Goal: Information Seeking & Learning: Learn about a topic

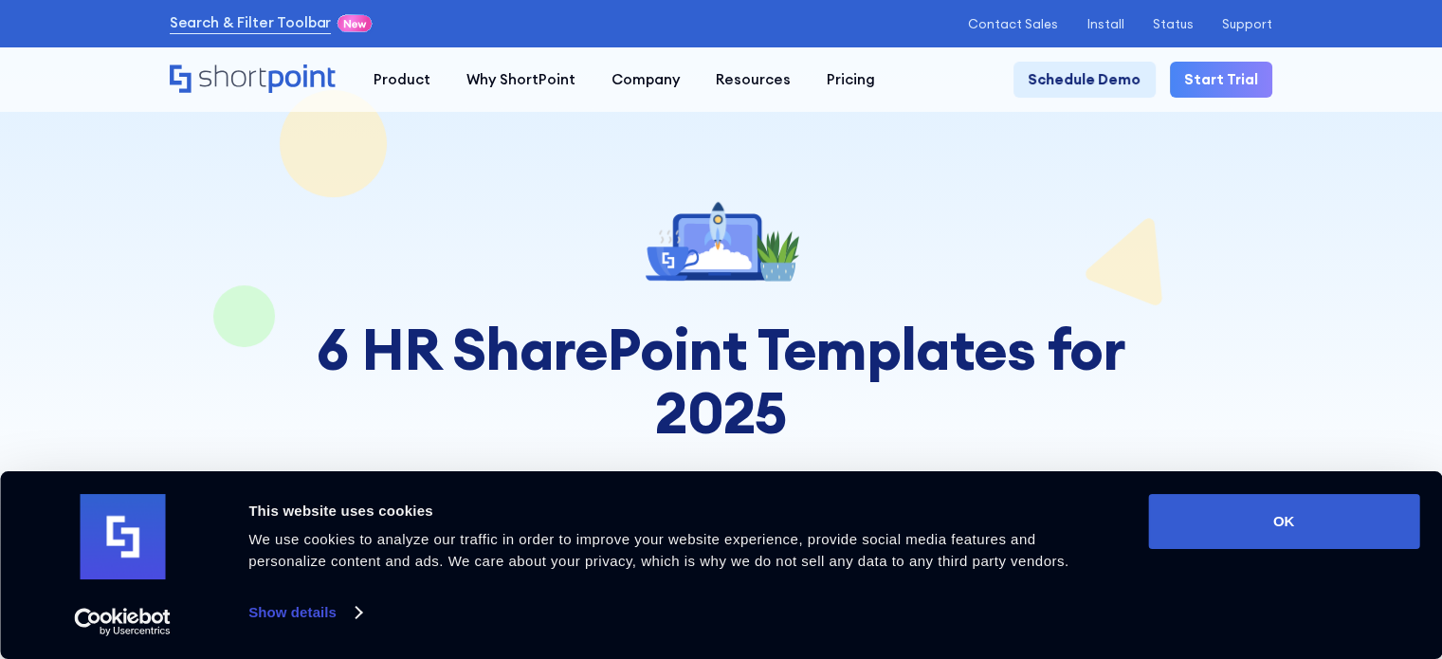
drag, startPoint x: 1206, startPoint y: 519, endPoint x: 1017, endPoint y: 511, distance: 189.8
click at [1201, 516] on button "OK" at bounding box center [1283, 521] width 271 height 55
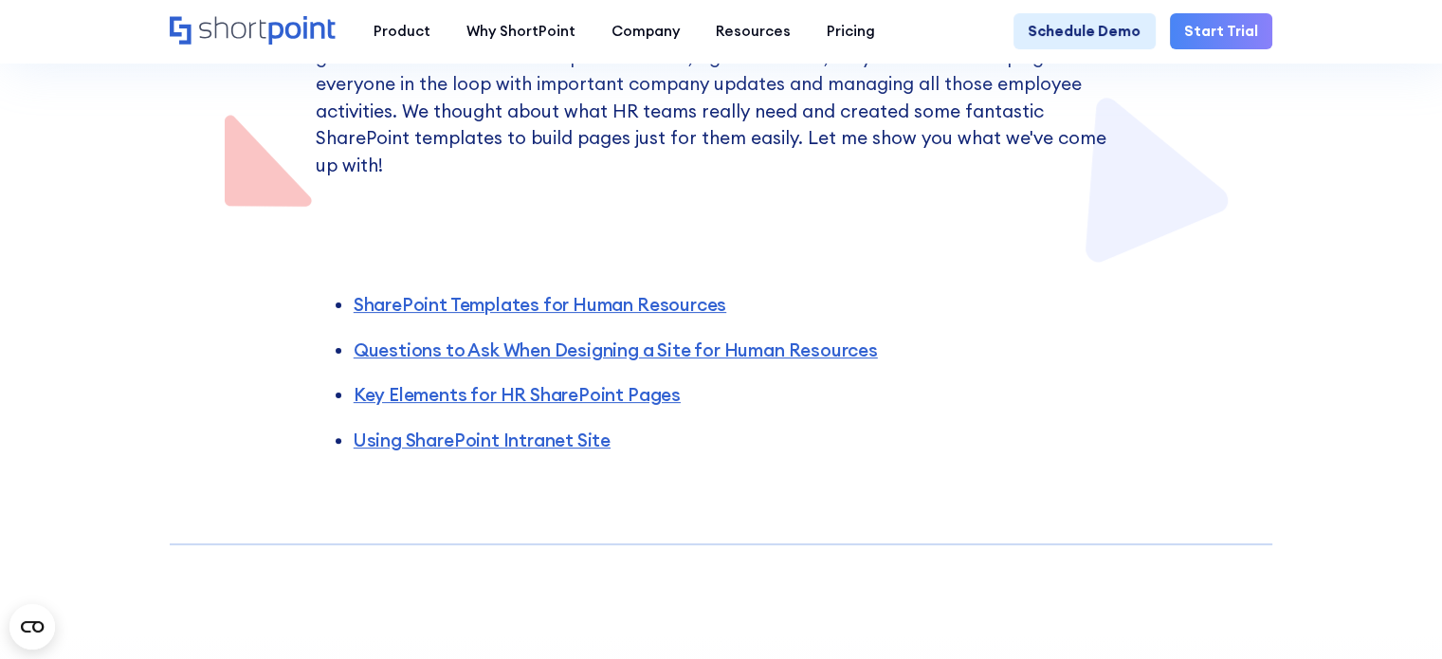
scroll to position [474, 0]
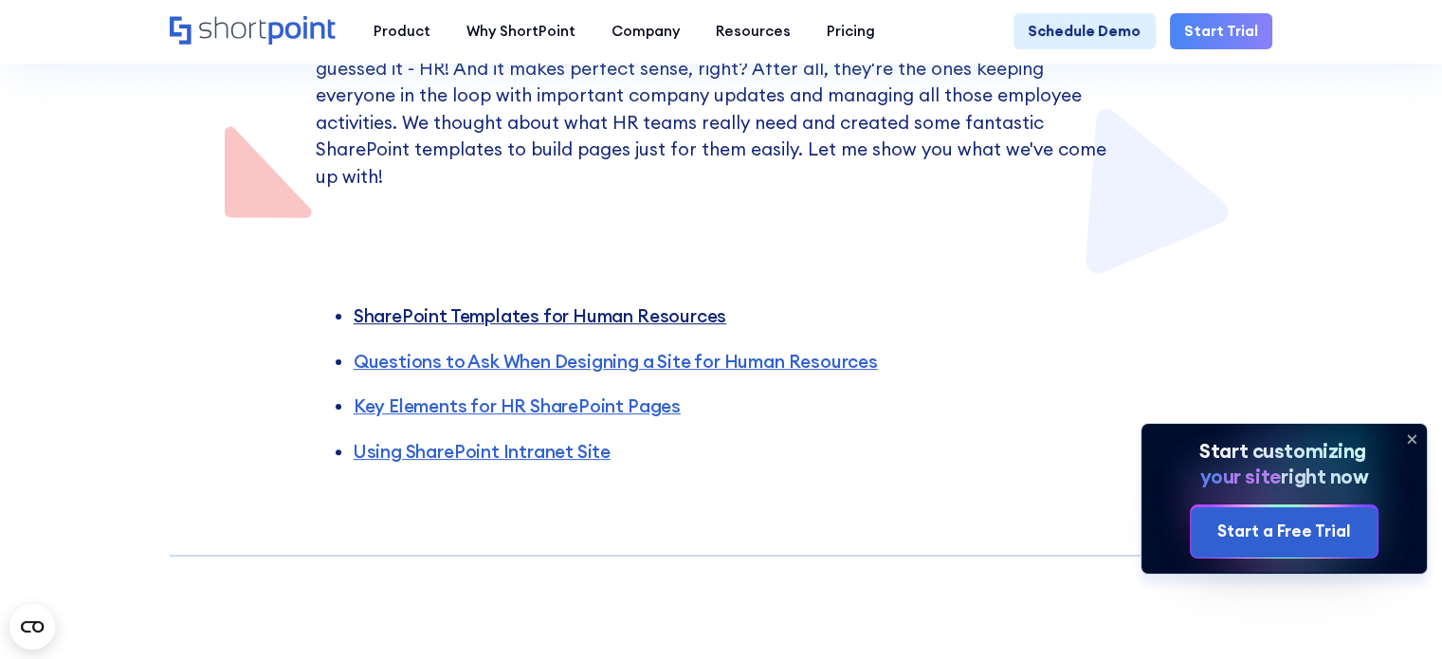
click at [537, 304] on link "SharePoint Templates for Human Resources" at bounding box center [540, 315] width 373 height 23
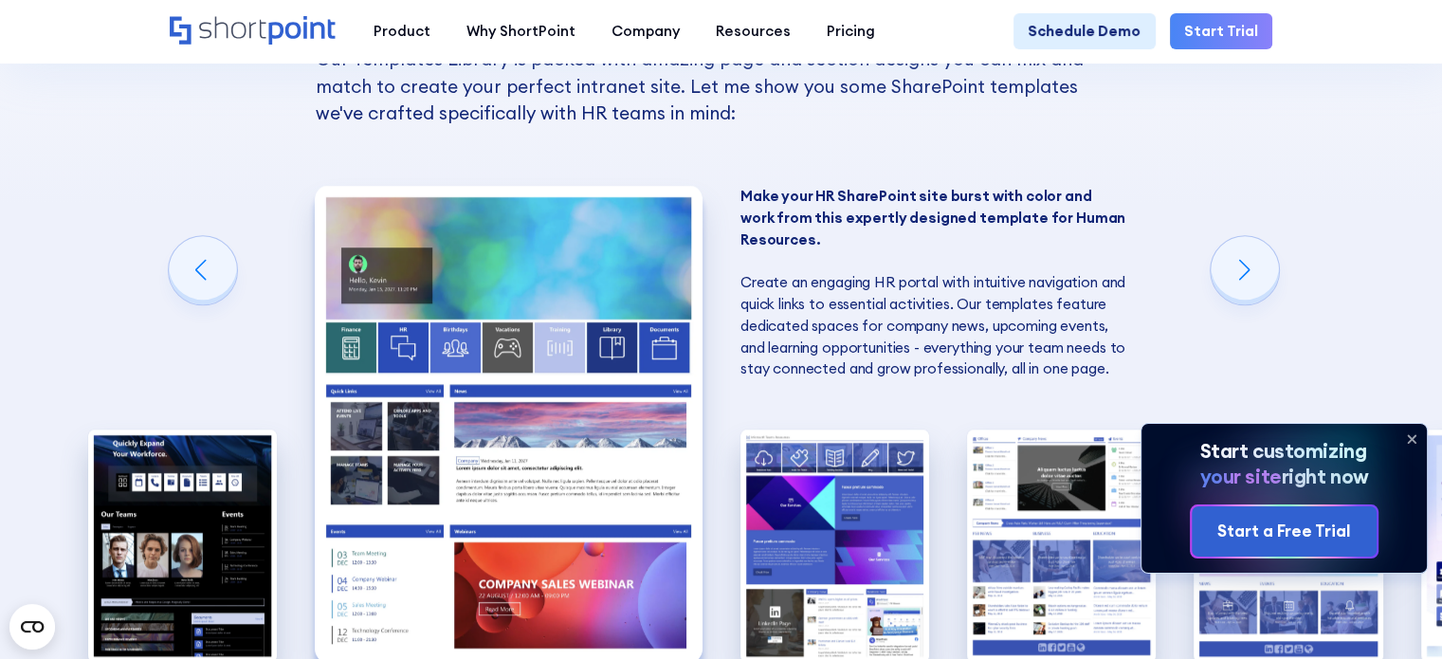
scroll to position [1465, 0]
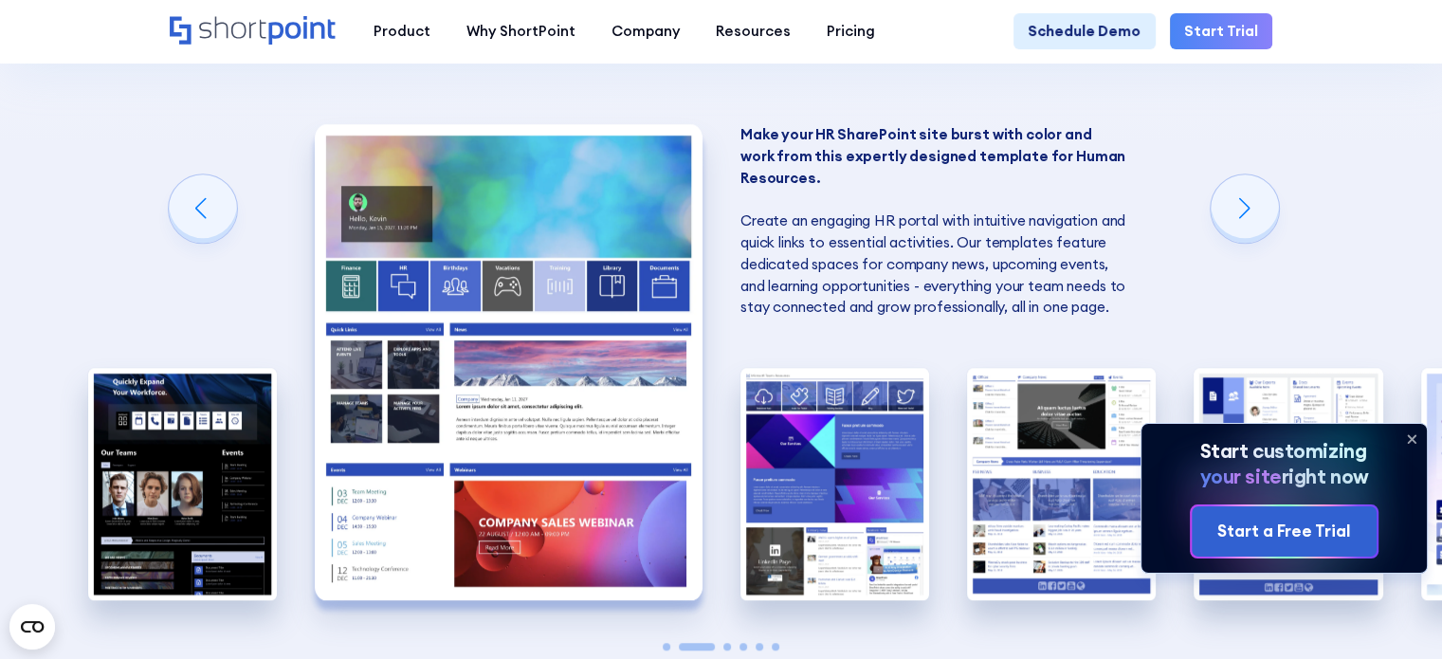
drag, startPoint x: 1243, startPoint y: 196, endPoint x: 609, endPoint y: 177, distance: 634.7
click at [627, 177] on div "Connect your employees with engaging and modern SharePoint designs for Human Re…" at bounding box center [721, 361] width 189 height 593
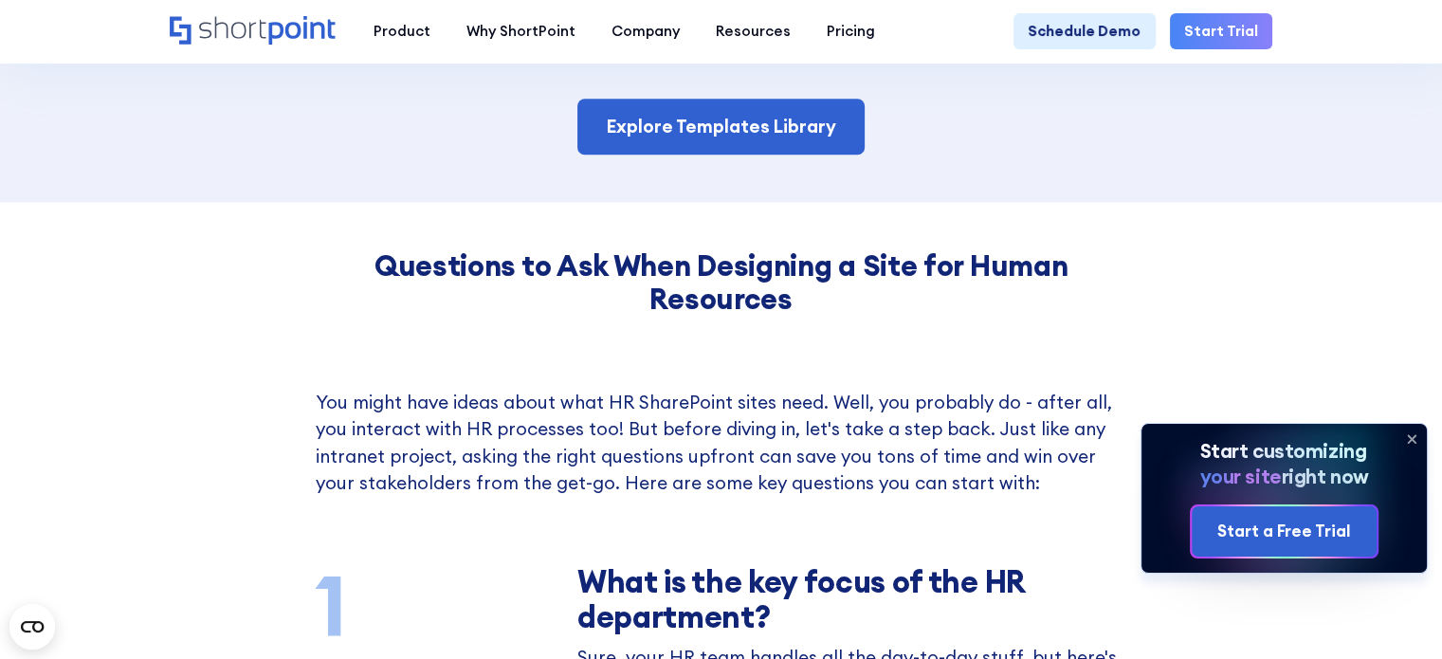
scroll to position [2129, 0]
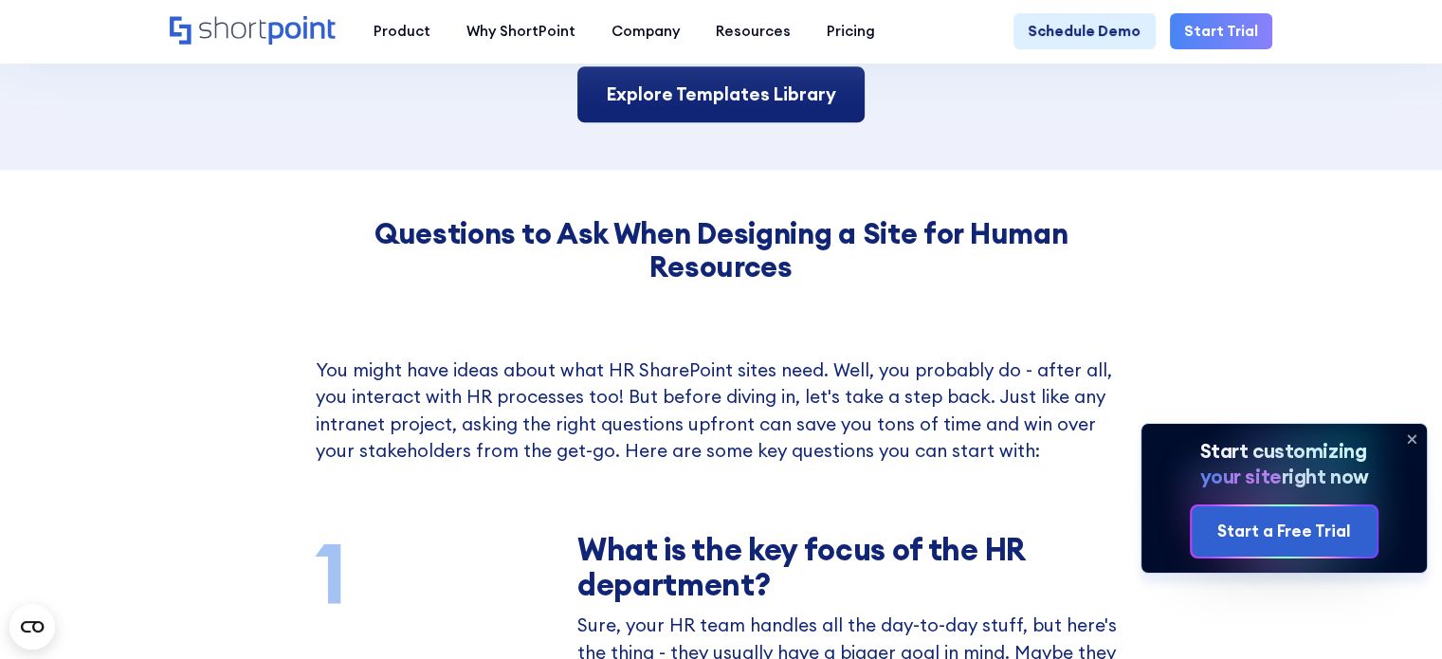
click at [675, 101] on link "Explore Templates Library" at bounding box center [721, 94] width 287 height 56
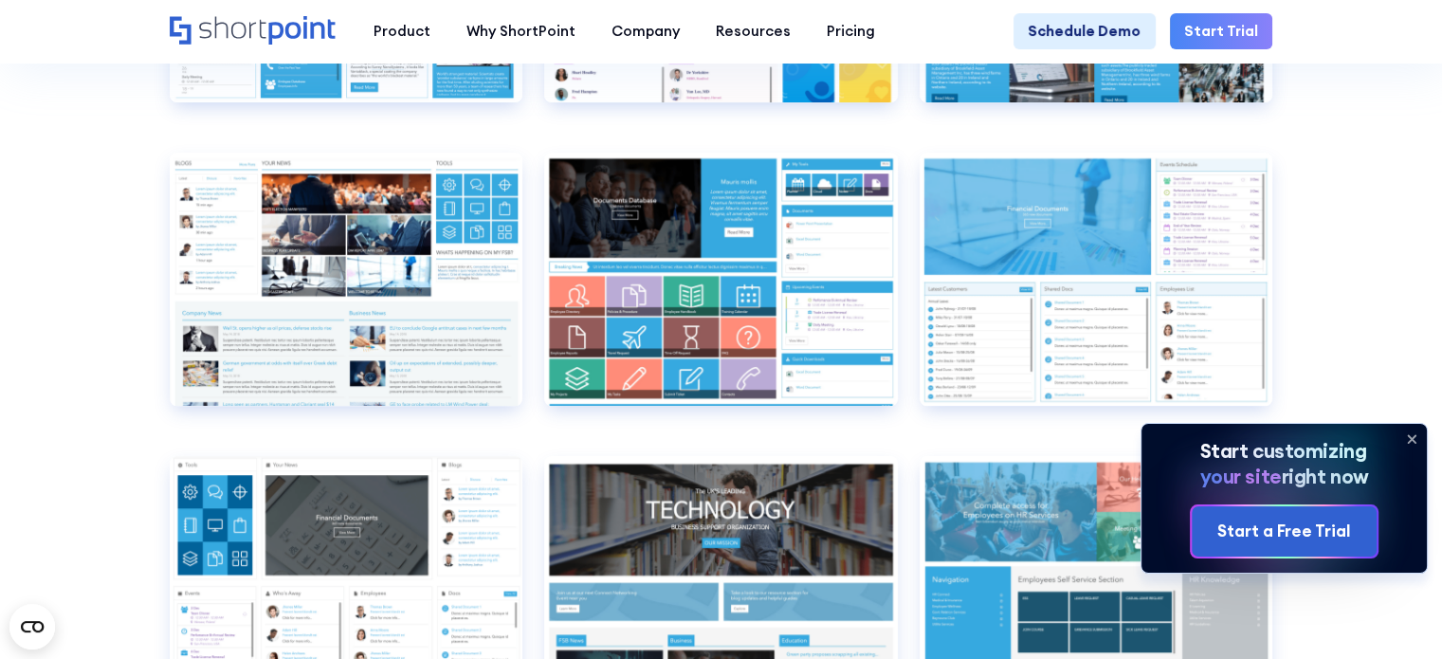
scroll to position [7776, 0]
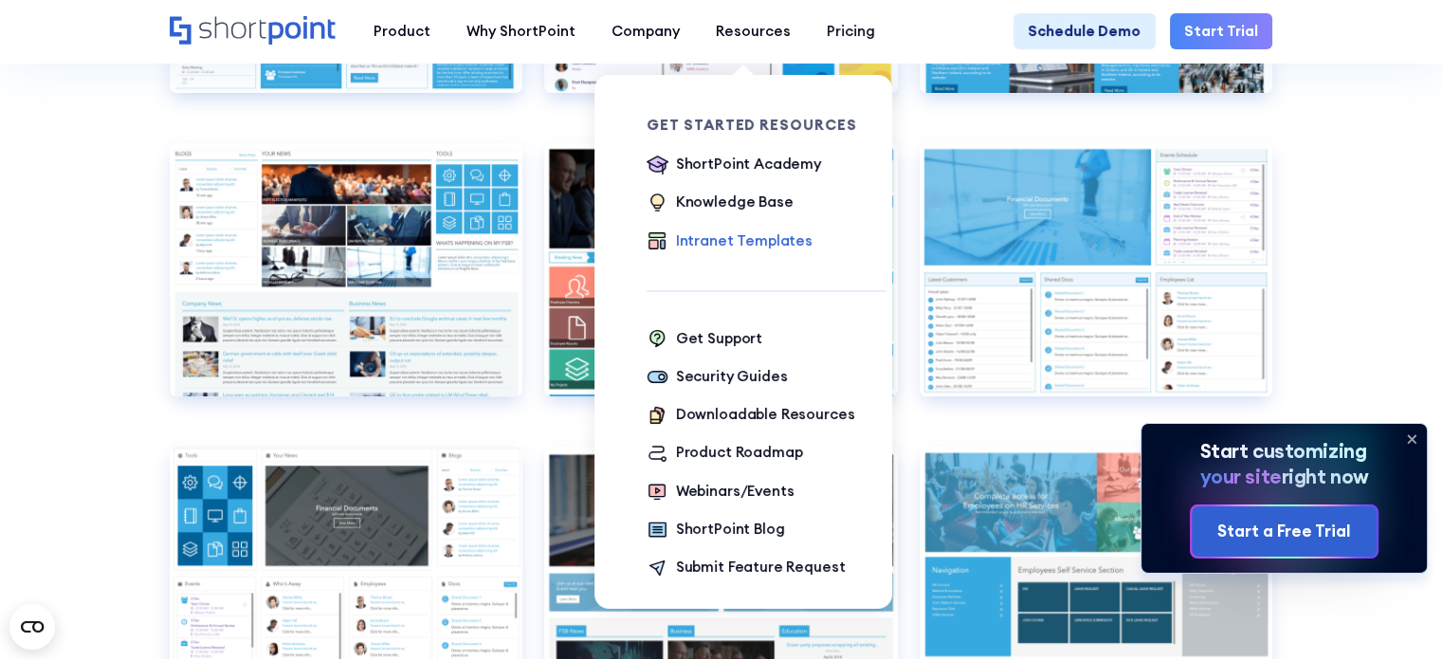
click at [726, 242] on div "Intranet Templates" at bounding box center [744, 241] width 137 height 22
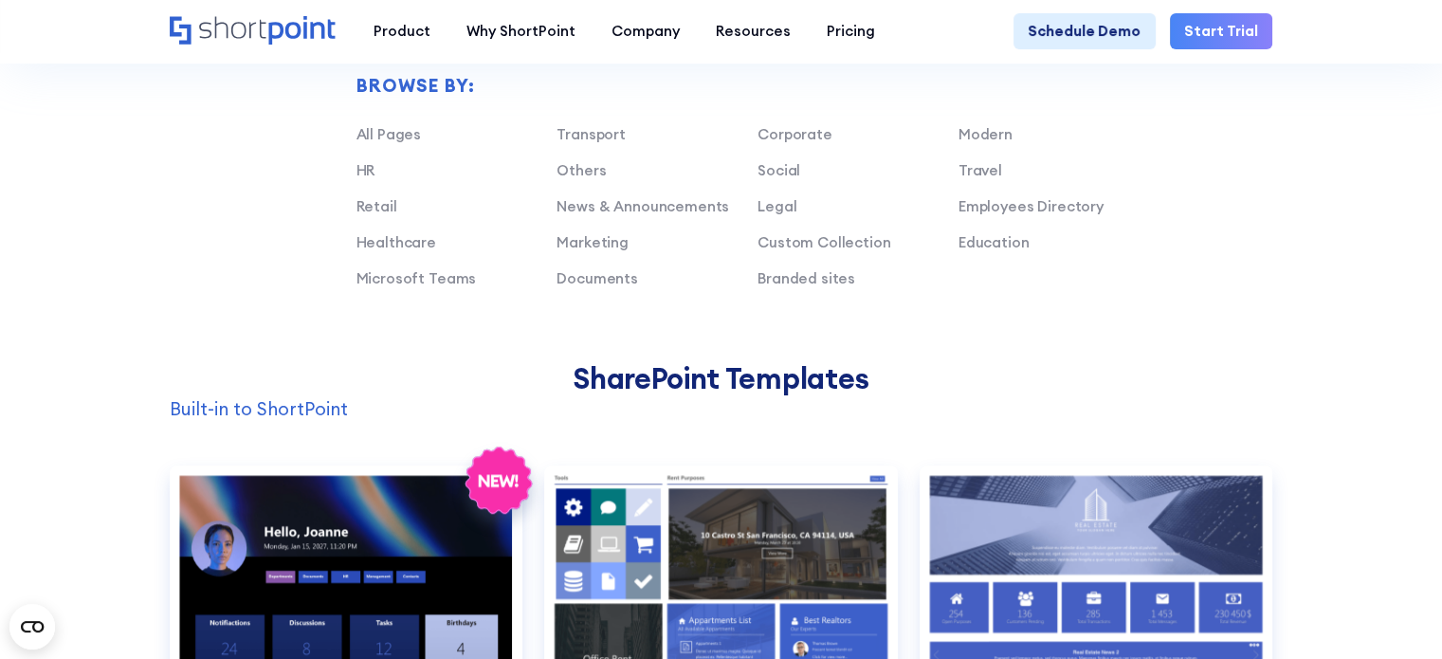
scroll to position [1233, 0]
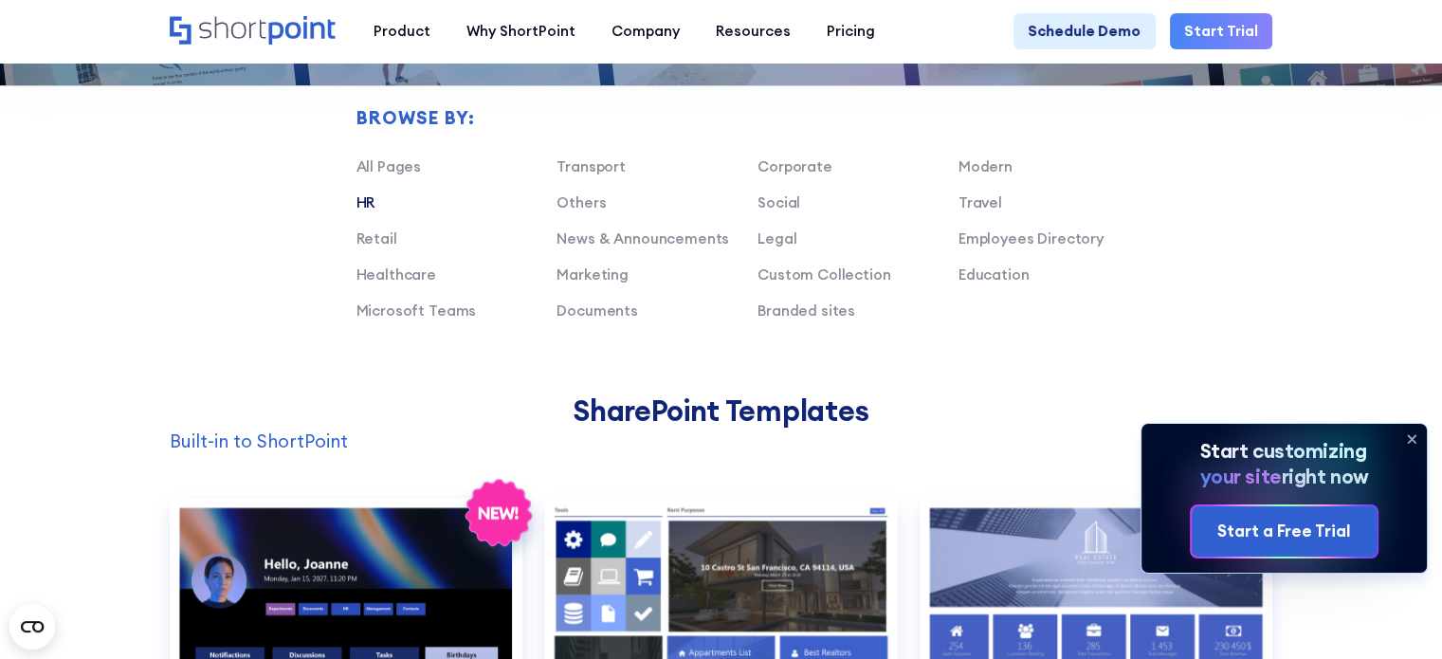
click at [363, 211] on link "HR" at bounding box center [366, 202] width 19 height 18
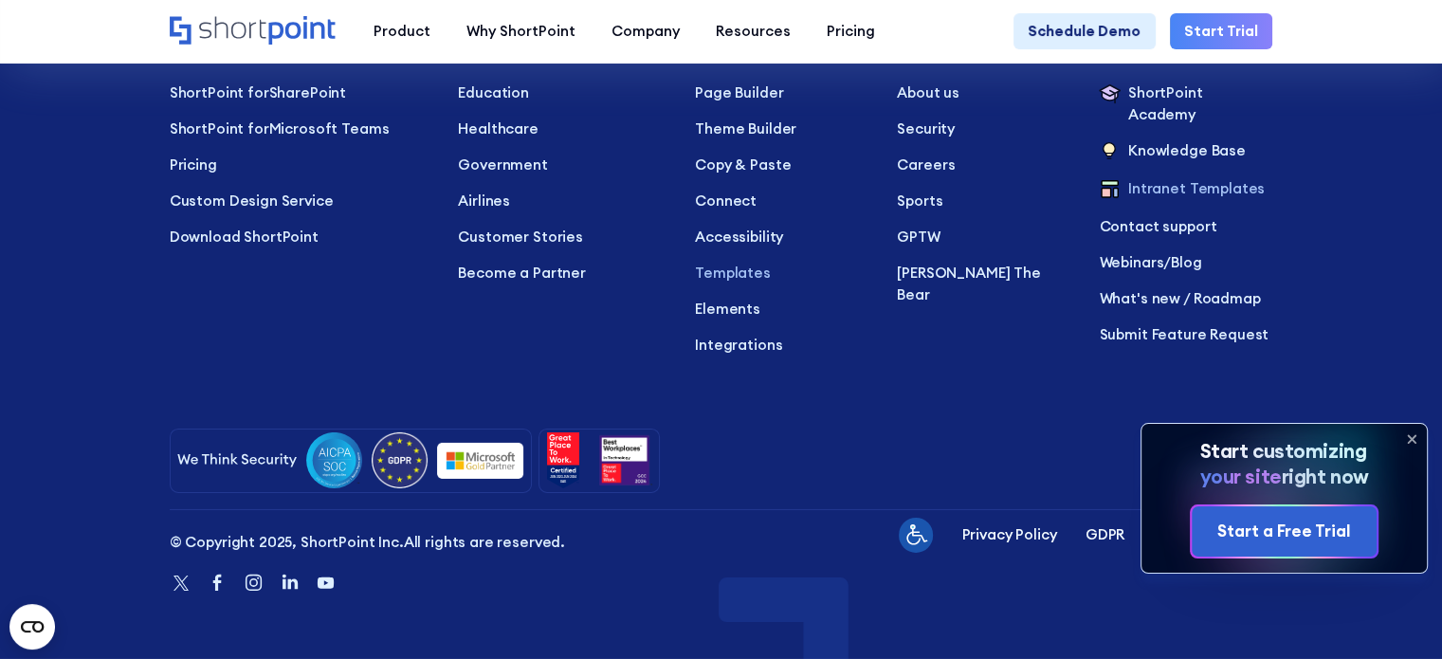
scroll to position [6268, 0]
